Goal: Find specific page/section: Find specific page/section

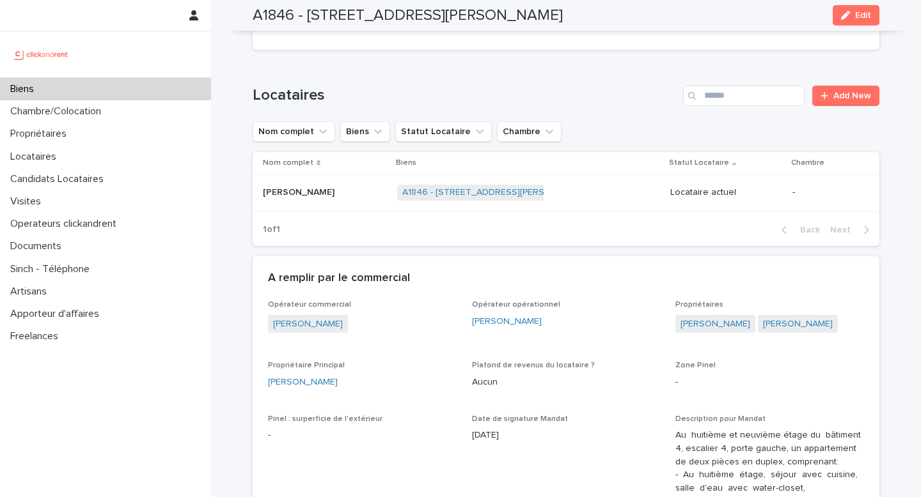
scroll to position [581, 0]
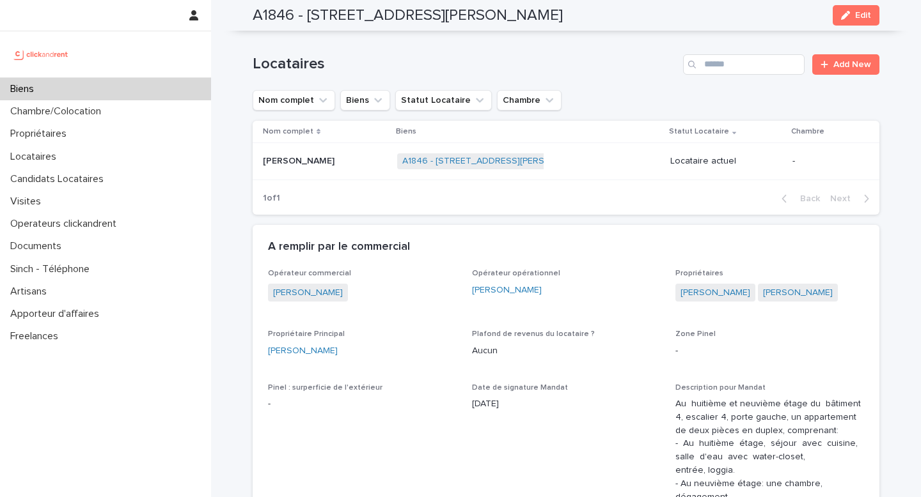
click at [102, 86] on div "Biens" at bounding box center [105, 89] width 211 height 22
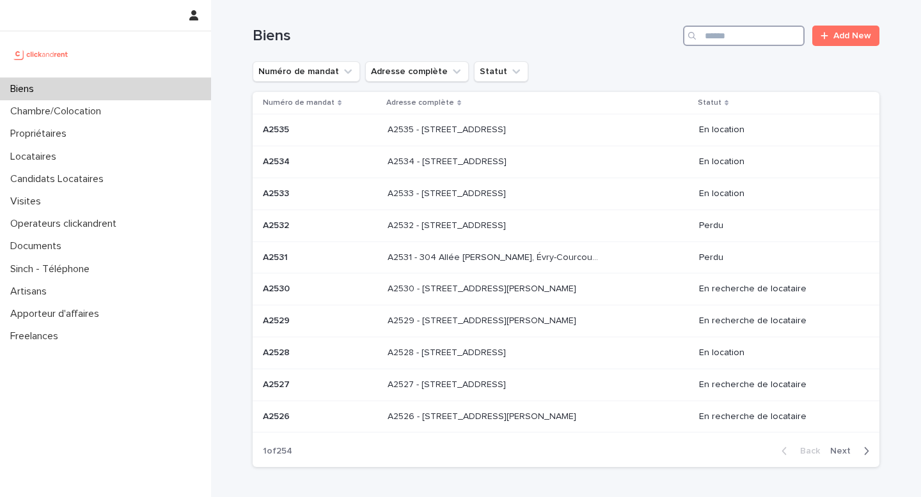
click at [726, 36] on input "Search" at bounding box center [743, 36] width 121 height 20
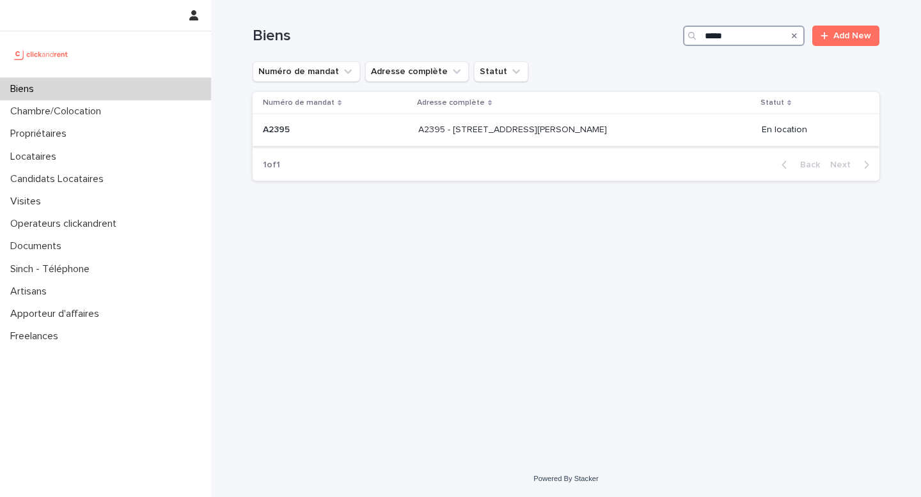
type input "*****"
click at [470, 135] on p "A2395 - [STREET_ADDRESS][PERSON_NAME]" at bounding box center [513, 128] width 191 height 13
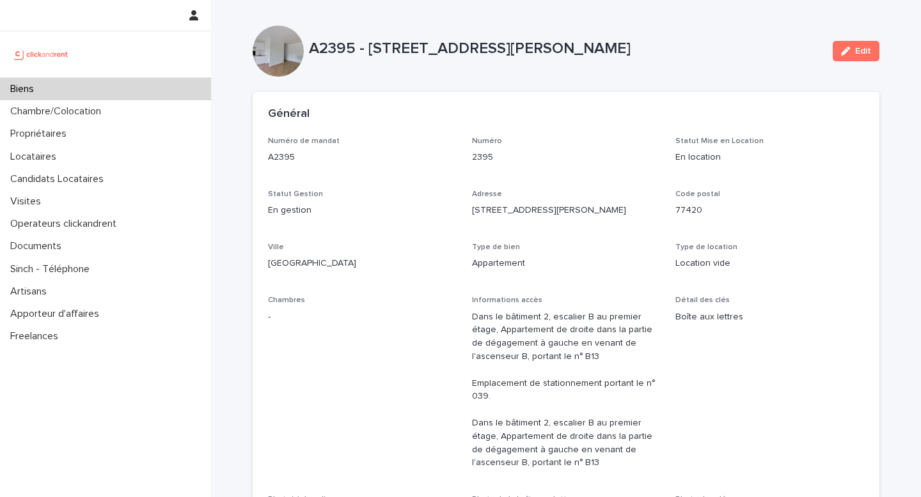
click at [465, 240] on div "Numéro de mandat A2395 Numéro 2395 Statut Mise en Location En location Statut G…" at bounding box center [566, 387] width 596 height 501
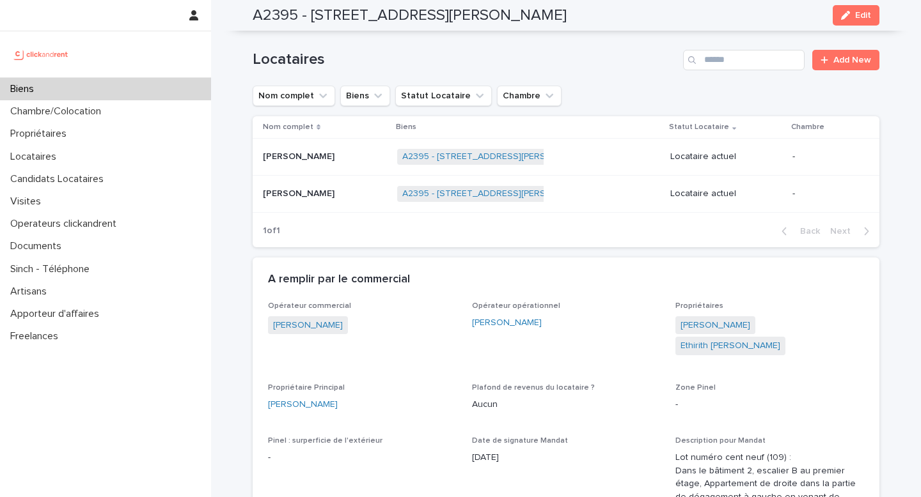
scroll to position [644, 0]
